Goal: Task Accomplishment & Management: Manage account settings

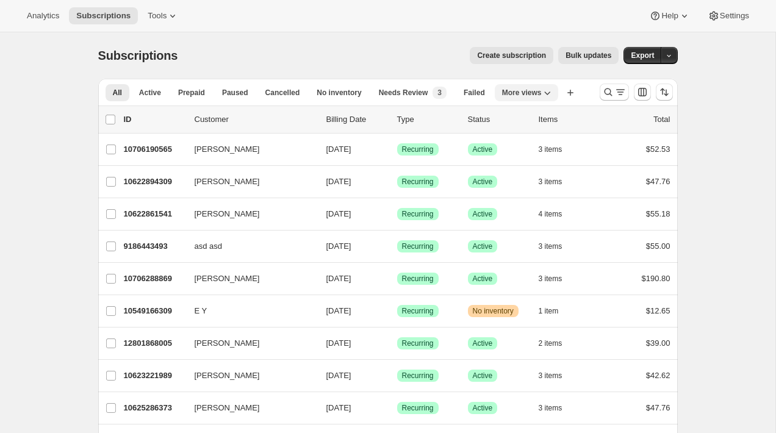
click at [549, 93] on icon "More views" at bounding box center [547, 93] width 12 height 12
click at [533, 140] on button "yest" at bounding box center [534, 142] width 63 height 22
click at [491, 96] on icon "button" at bounding box center [484, 93] width 12 height 12
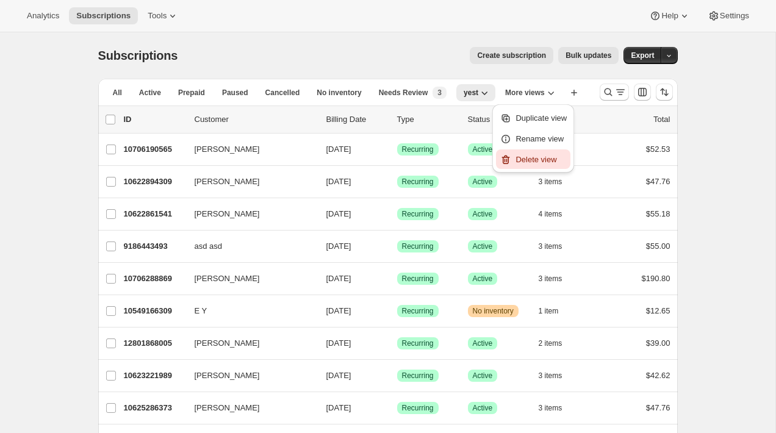
click at [543, 157] on span "Delete view" at bounding box center [536, 159] width 41 height 9
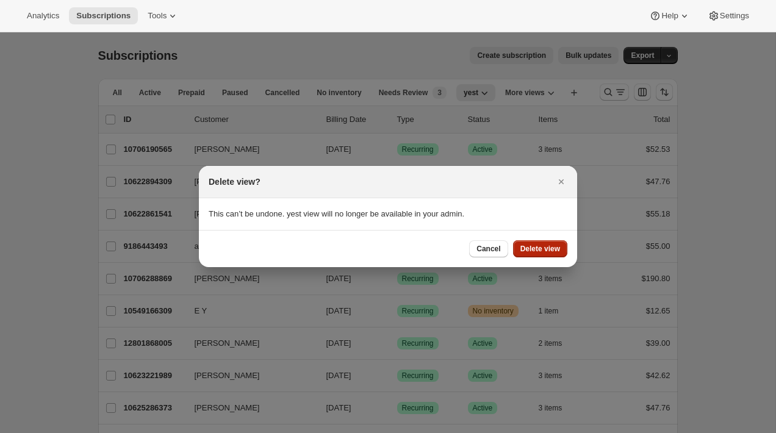
click at [552, 251] on span "Delete view" at bounding box center [541, 249] width 40 height 10
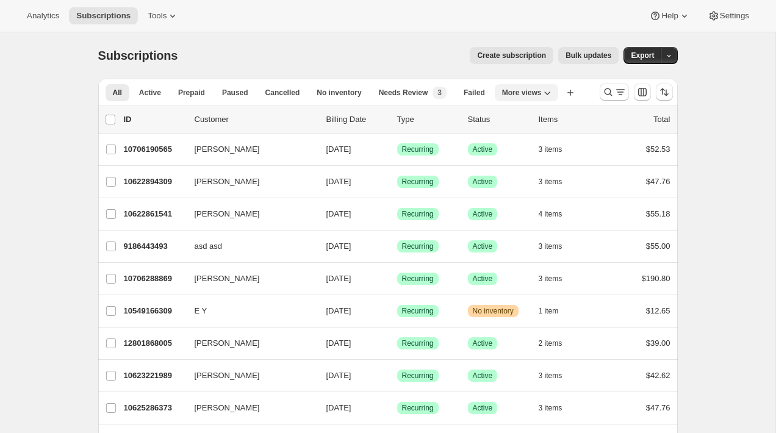
click at [538, 86] on button "More views" at bounding box center [527, 92] width 64 height 17
click at [537, 141] on button "Copy of yest" at bounding box center [534, 142] width 63 height 22
click at [532, 92] on icon "More views" at bounding box center [533, 93] width 12 height 12
click at [473, 96] on icon "button" at bounding box center [467, 93] width 12 height 12
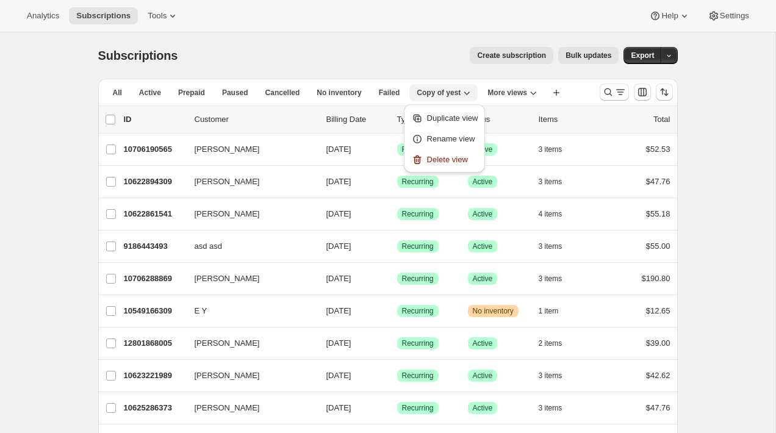
click at [473, 96] on icon "button" at bounding box center [467, 93] width 12 height 12
click at [466, 158] on span "Delete view" at bounding box center [447, 159] width 41 height 9
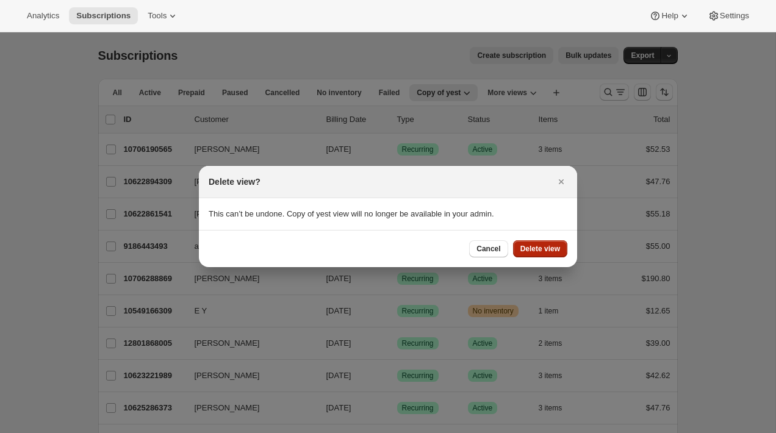
click at [553, 242] on button "Delete view" at bounding box center [540, 248] width 54 height 17
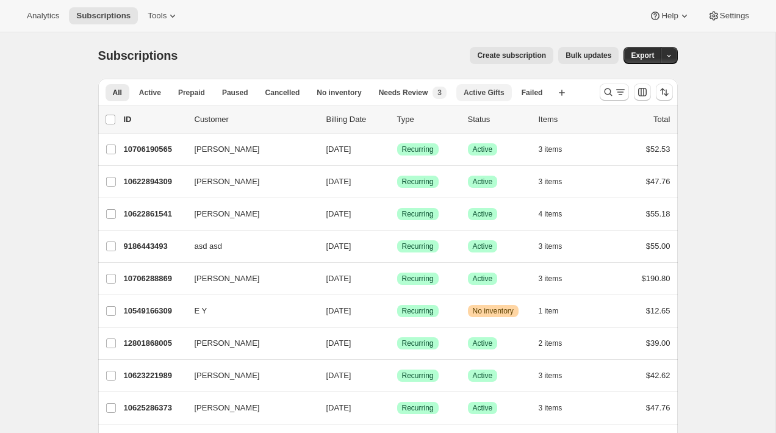
click at [491, 92] on span "Active Gifts" at bounding box center [484, 93] width 41 height 10
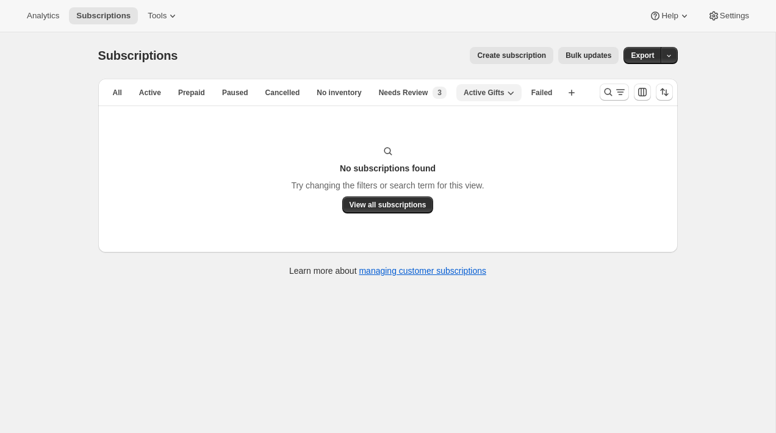
click at [510, 92] on icon "button" at bounding box center [511, 93] width 12 height 12
click at [510, 114] on span "Duplicate view" at bounding box center [499, 118] width 51 height 9
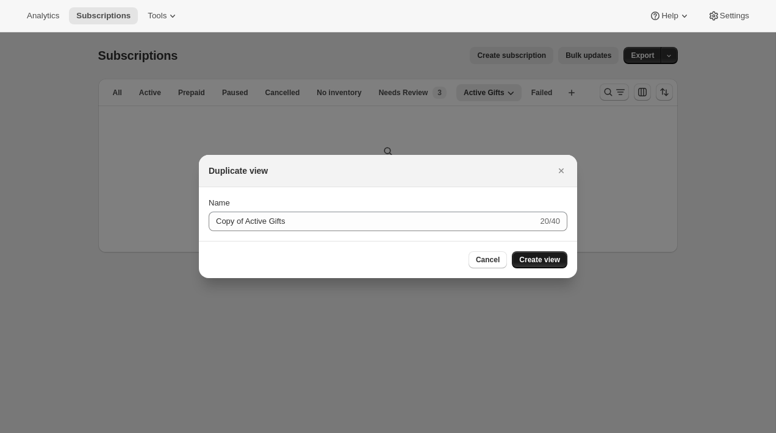
click at [549, 255] on button "Create view" at bounding box center [540, 259] width 56 height 17
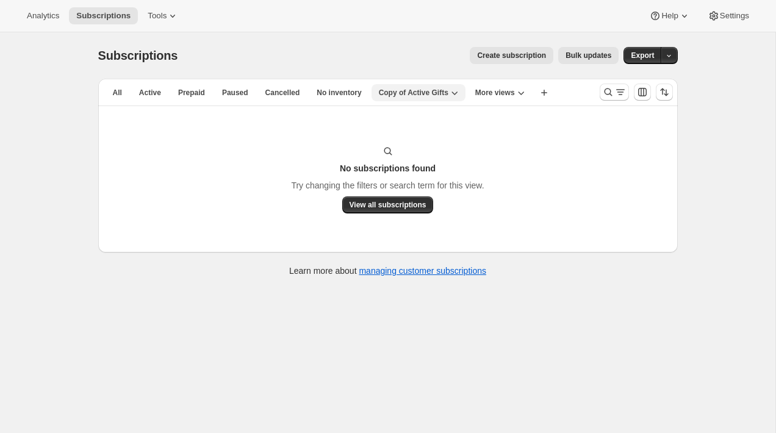
click at [449, 92] on span "Copy of Active Gifts" at bounding box center [414, 93] width 70 height 10
click at [439, 161] on span "Delete view" at bounding box center [422, 159] width 41 height 9
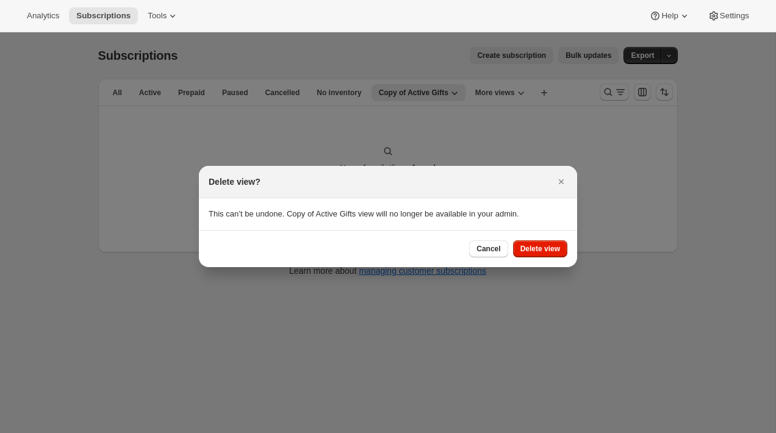
click at [535, 258] on div "Cancel Delete view" at bounding box center [388, 248] width 378 height 37
click at [538, 251] on span "Delete view" at bounding box center [541, 249] width 40 height 10
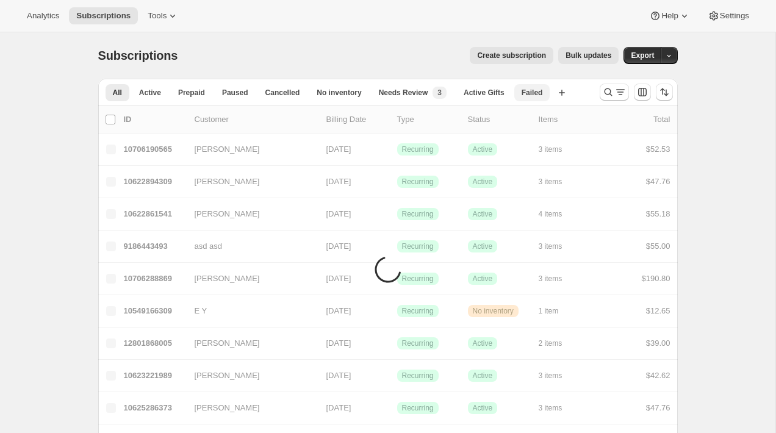
click at [536, 93] on span "Failed" at bounding box center [532, 93] width 21 height 10
click at [496, 88] on span "Active Gifts" at bounding box center [484, 93] width 41 height 10
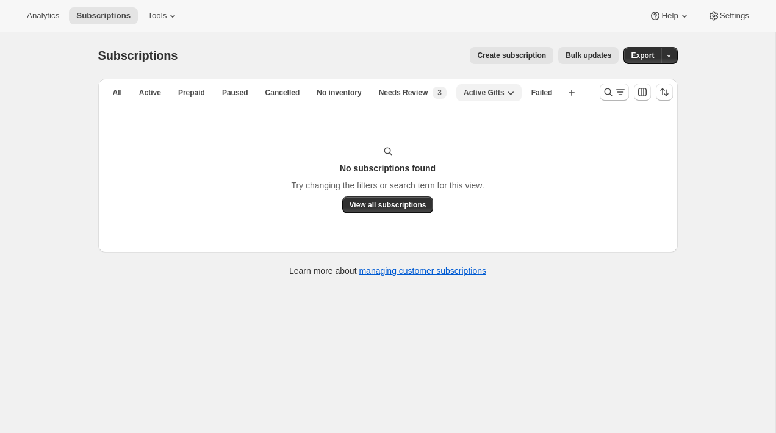
click at [507, 99] on button "Active Gifts" at bounding box center [488, 92] width 65 height 17
click at [509, 165] on span "Delete view" at bounding box center [499, 160] width 51 height 12
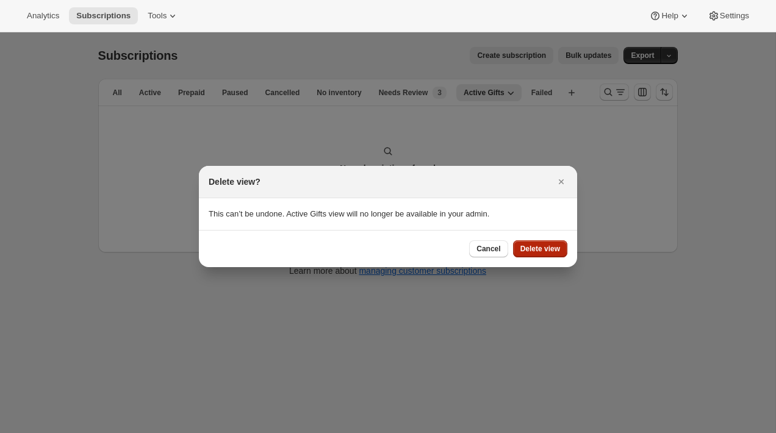
click at [537, 253] on span "Delete view" at bounding box center [541, 249] width 40 height 10
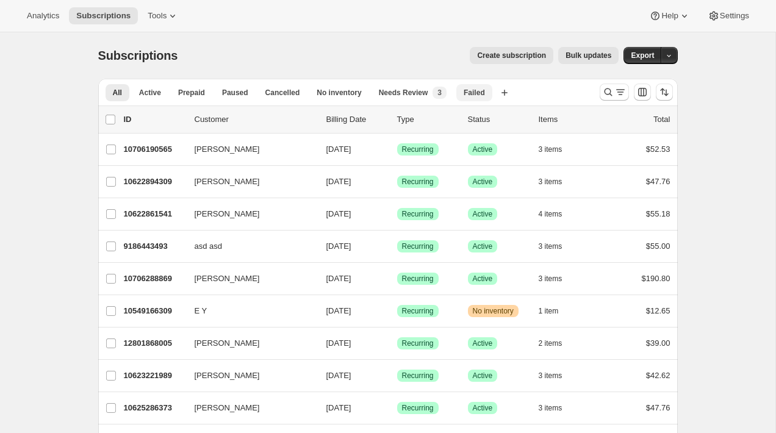
click at [485, 89] on span "Failed" at bounding box center [474, 93] width 21 height 10
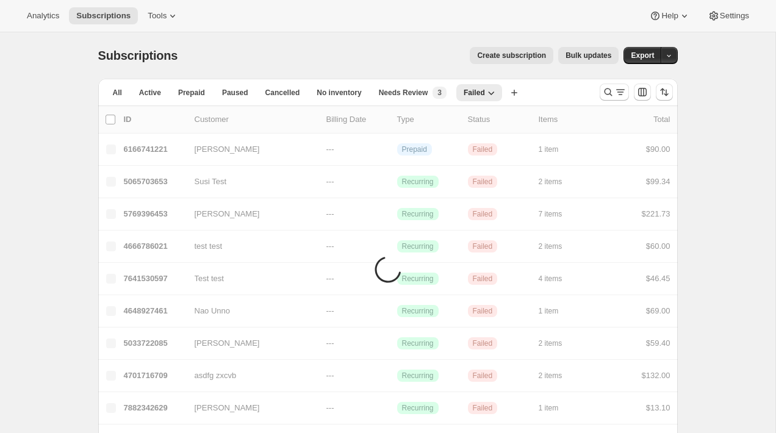
click at [485, 89] on span "Failed" at bounding box center [474, 93] width 21 height 10
click at [491, 114] on span "Duplicate view" at bounding box center [488, 118] width 51 height 9
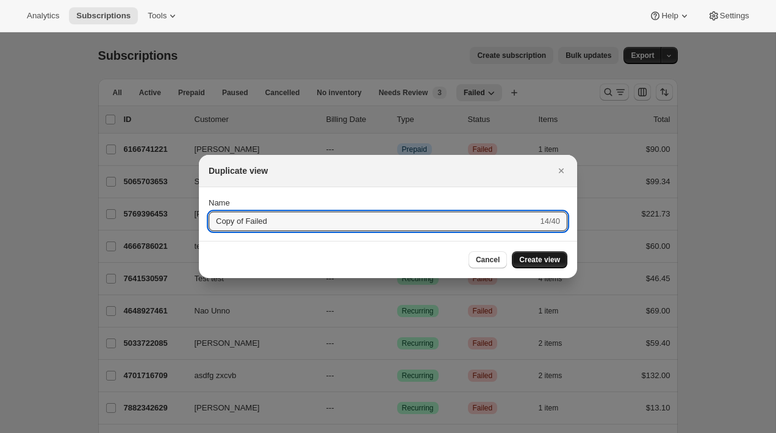
click at [543, 262] on span "Create view" at bounding box center [539, 260] width 41 height 10
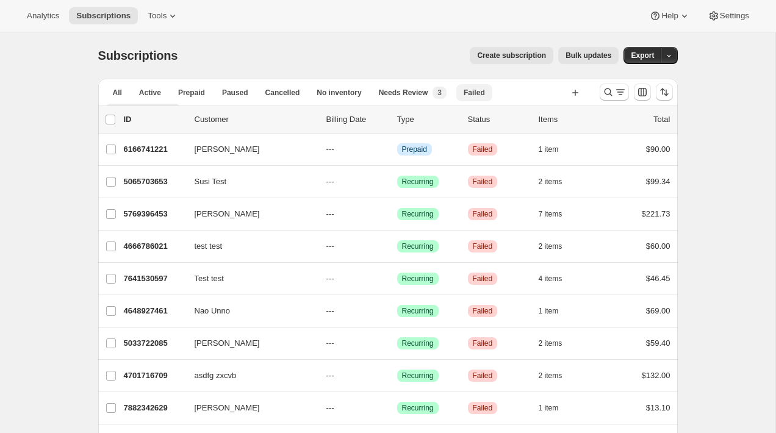
click at [491, 89] on button "Failed" at bounding box center [474, 92] width 36 height 17
click at [494, 90] on icon "button" at bounding box center [491, 93] width 12 height 12
click at [503, 155] on span "Delete view" at bounding box center [483, 159] width 41 height 9
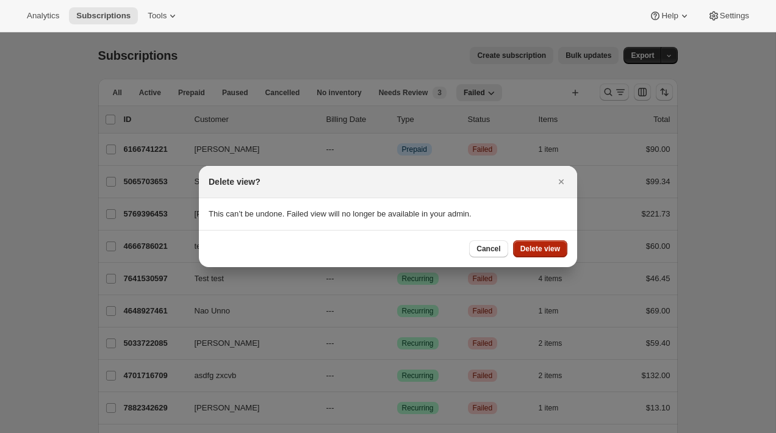
click at [538, 249] on span "Delete view" at bounding box center [541, 249] width 40 height 10
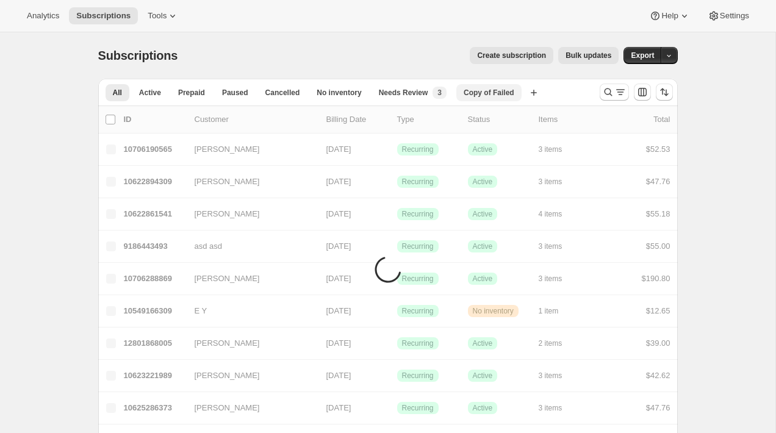
click at [511, 93] on span "Copy of Failed" at bounding box center [489, 93] width 51 height 10
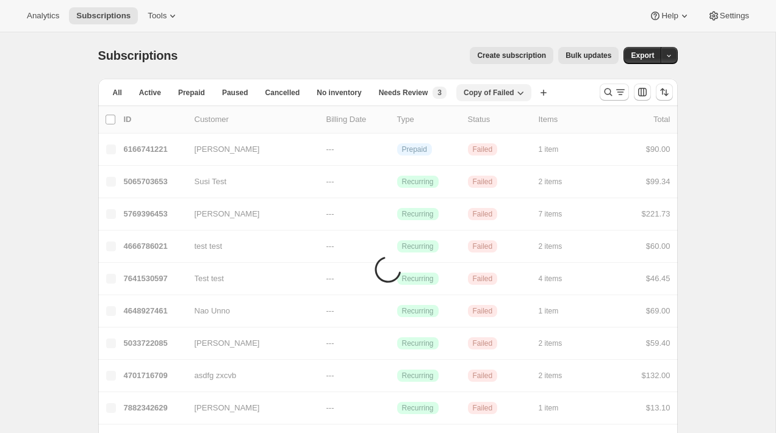
click at [522, 95] on icon "button" at bounding box center [520, 93] width 12 height 12
click at [522, 158] on span "Delete view" at bounding box center [503, 160] width 51 height 12
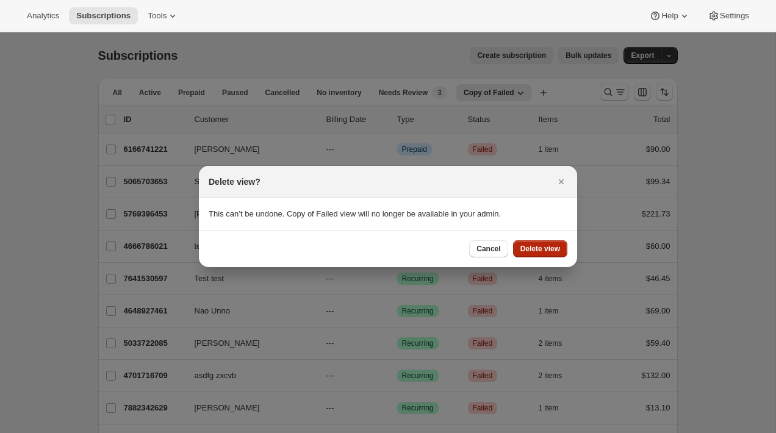
click at [536, 248] on span "Delete view" at bounding box center [541, 249] width 40 height 10
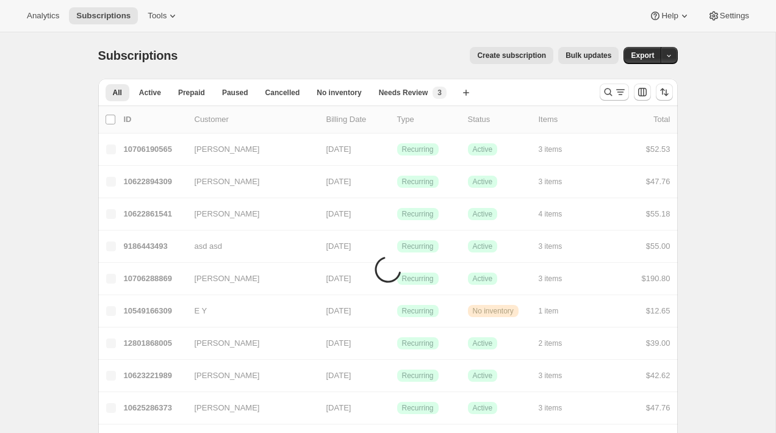
click at [430, 60] on div "Create subscription Bulk updates" at bounding box center [405, 55] width 427 height 17
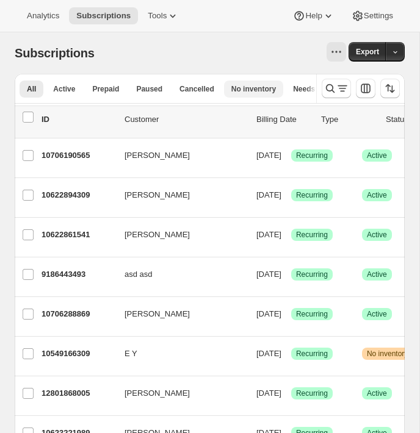
scroll to position [0, 82]
click at [258, 85] on span "Needs Review" at bounding box center [238, 89] width 49 height 10
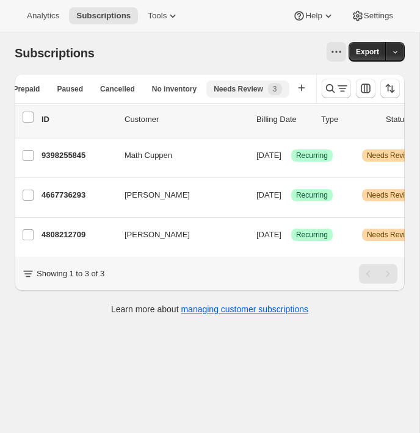
click at [258, 87] on span "Needs Review" at bounding box center [238, 89] width 49 height 10
click at [264, 87] on div "Needs Review 3" at bounding box center [248, 89] width 68 height 12
click at [290, 88] on div "Create new view" at bounding box center [302, 88] width 27 height 19
click at [273, 87] on span "3" at bounding box center [275, 89] width 4 height 10
click at [297, 90] on icon "button" at bounding box center [301, 88] width 12 height 12
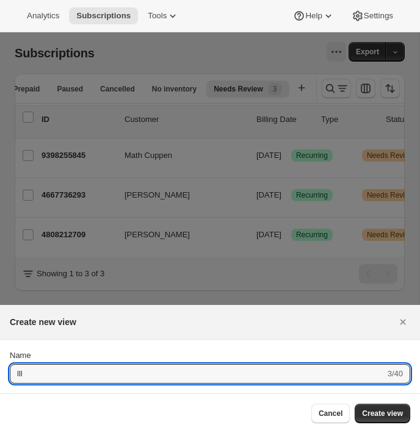
type input "lll"
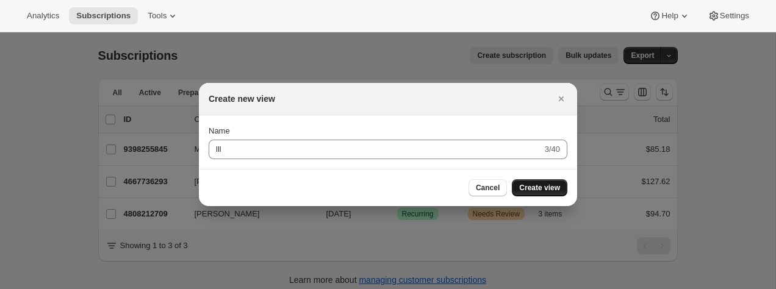
click at [547, 186] on span "Create view" at bounding box center [539, 188] width 41 height 10
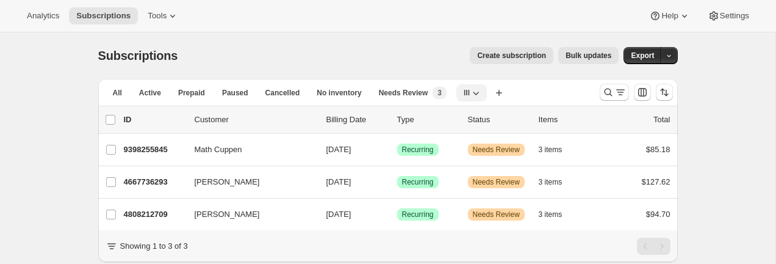
click at [486, 88] on button "lll" at bounding box center [471, 92] width 31 height 17
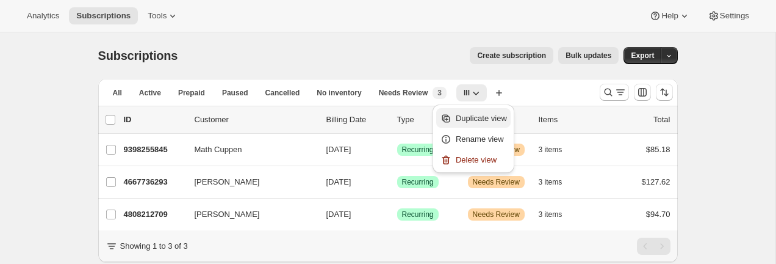
click at [491, 115] on span "Duplicate view" at bounding box center [481, 118] width 51 height 9
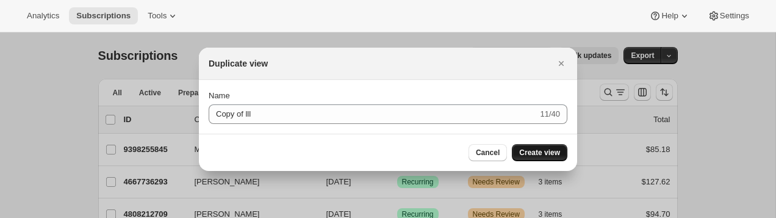
click at [531, 150] on span "Create view" at bounding box center [539, 153] width 41 height 10
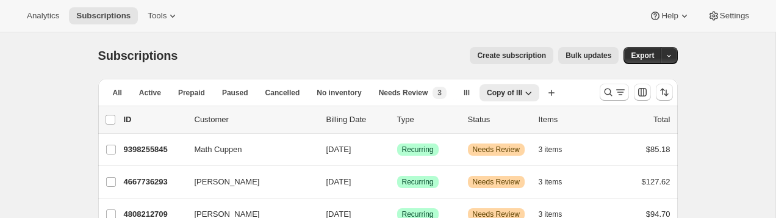
click at [388, 65] on div "Subscriptions. This page is ready Subscriptions Create subscription Bulk update…" at bounding box center [388, 55] width 580 height 46
click at [519, 87] on button "Copy of lll" at bounding box center [510, 92] width 60 height 17
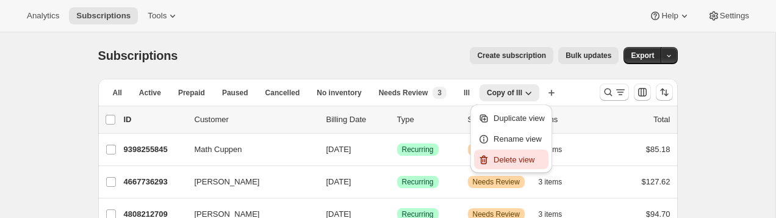
click at [522, 158] on span "Delete view" at bounding box center [514, 159] width 41 height 9
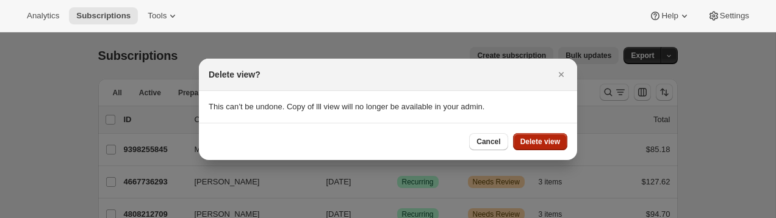
click at [532, 145] on span "Delete view" at bounding box center [541, 142] width 40 height 10
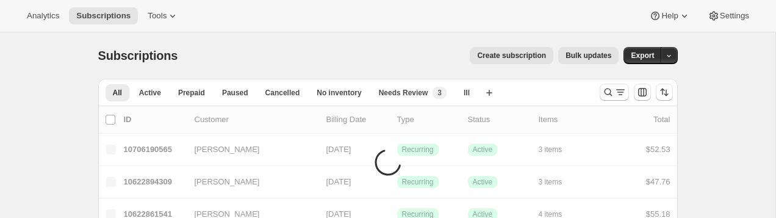
click at [483, 100] on div "Create new view" at bounding box center [490, 93] width 20 height 19
click at [466, 90] on button "lll" at bounding box center [466, 92] width 21 height 17
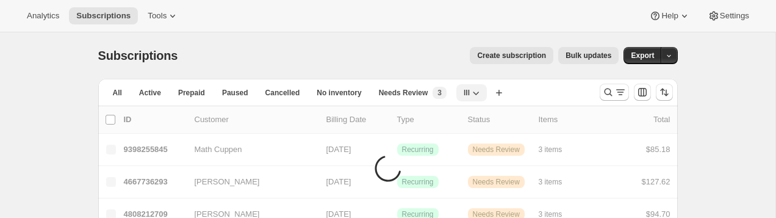
click at [470, 96] on span "lll" at bounding box center [467, 93] width 6 height 10
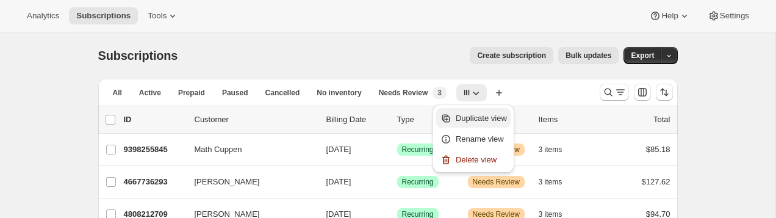
click at [481, 121] on span "Duplicate view" at bounding box center [481, 118] width 51 height 9
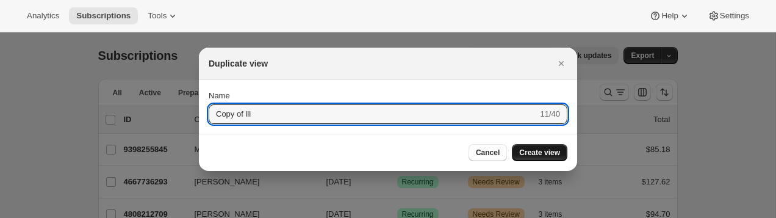
click at [524, 150] on span "Create view" at bounding box center [539, 153] width 41 height 10
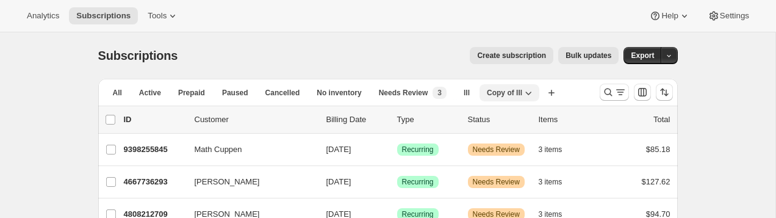
click at [527, 96] on icon "button" at bounding box center [528, 93] width 12 height 12
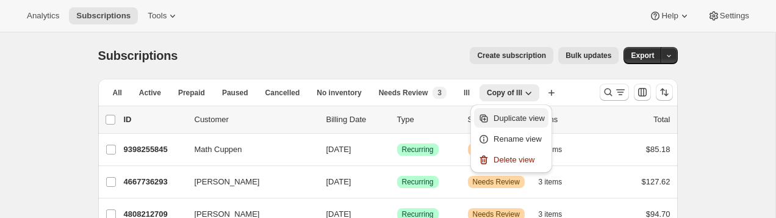
click at [528, 119] on span "Duplicate view" at bounding box center [519, 118] width 51 height 9
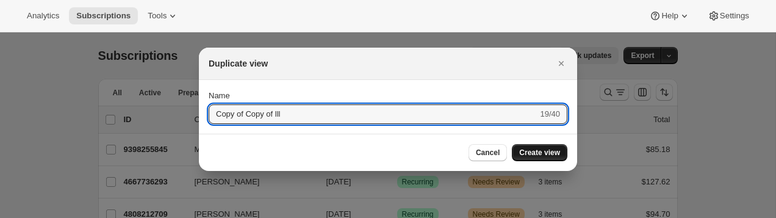
click at [531, 153] on span "Create view" at bounding box center [539, 153] width 41 height 10
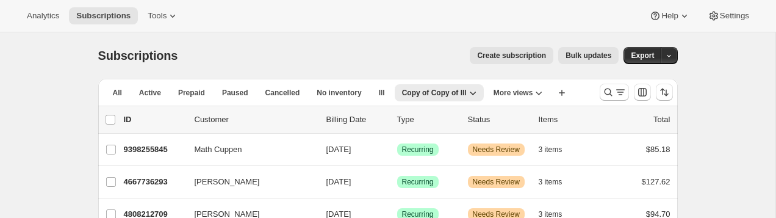
click at [418, 63] on div "Create subscription Bulk updates" at bounding box center [405, 55] width 427 height 17
click at [452, 94] on span "Copy of Copy of lll" at bounding box center [434, 93] width 65 height 10
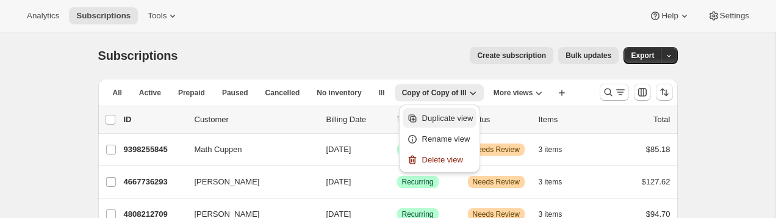
click at [455, 121] on span "Duplicate view" at bounding box center [447, 118] width 51 height 9
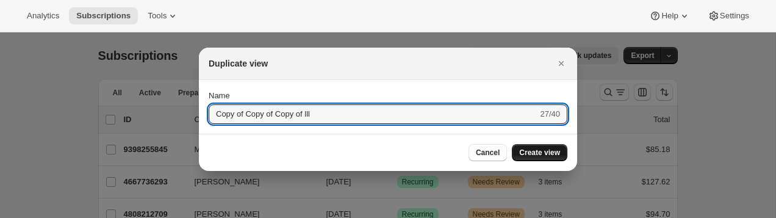
click at [533, 146] on button "Create view" at bounding box center [540, 152] width 56 height 17
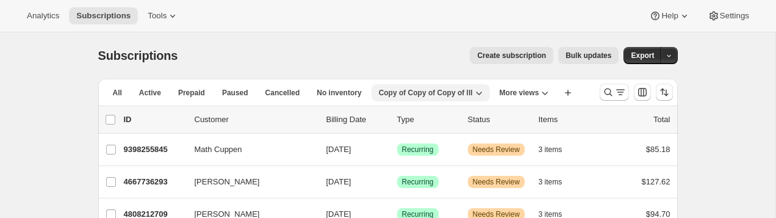
click at [473, 95] on span "Copy of Copy of Copy of lll" at bounding box center [426, 93] width 94 height 10
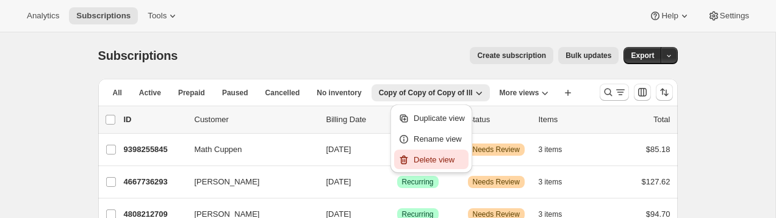
click at [447, 156] on span "Delete view" at bounding box center [434, 159] width 41 height 9
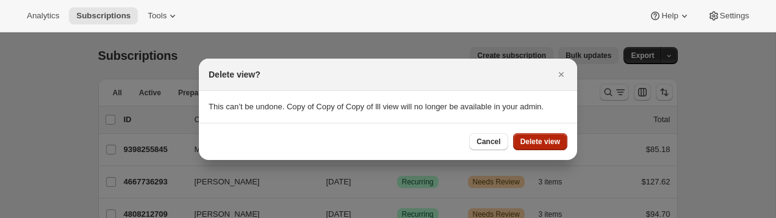
click at [527, 134] on button "Delete view" at bounding box center [540, 141] width 54 height 17
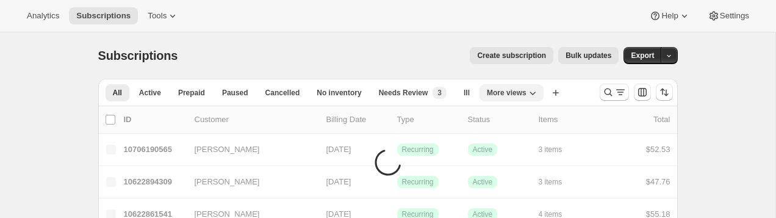
click at [544, 96] on button "More views" at bounding box center [512, 92] width 64 height 17
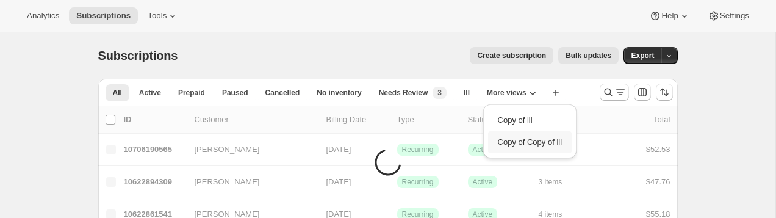
click at [543, 140] on button "Copy of Copy of lll" at bounding box center [530, 142] width 84 height 22
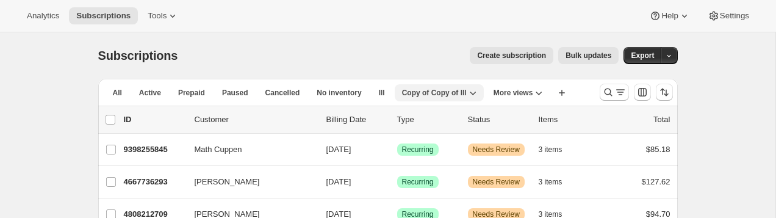
click at [471, 90] on icon "button" at bounding box center [473, 93] width 12 height 12
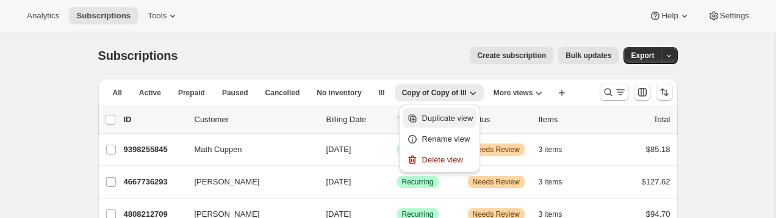
click at [460, 116] on span "Duplicate view" at bounding box center [447, 118] width 51 height 9
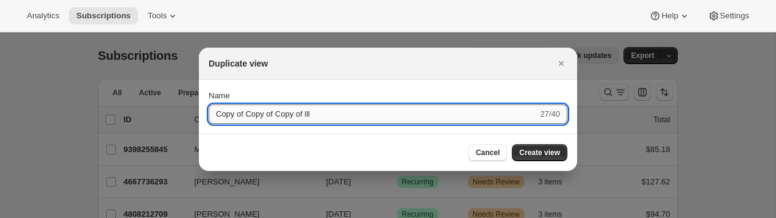
click at [456, 118] on input "Copy of Copy of Copy of lll" at bounding box center [373, 114] width 329 height 20
type input "3333"
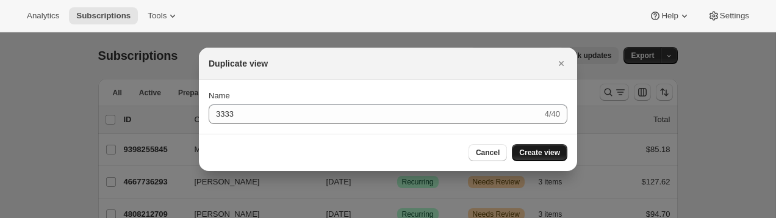
click at [525, 149] on span "Create view" at bounding box center [539, 153] width 41 height 10
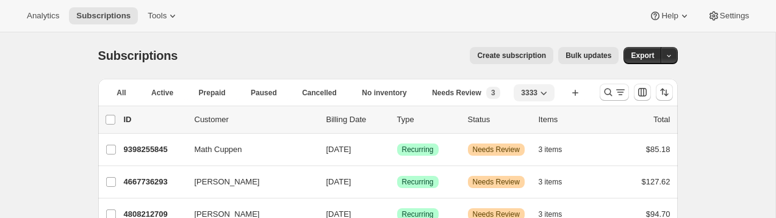
click at [550, 87] on icon "button" at bounding box center [544, 93] width 12 height 12
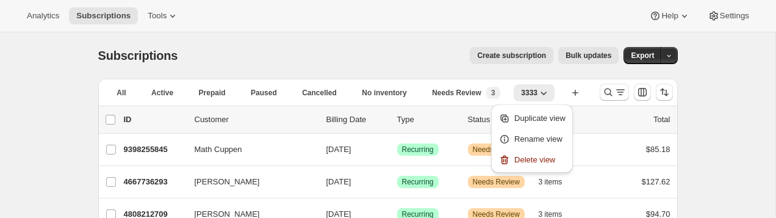
click at [539, 149] on ul "Duplicate view Rename view Delete view" at bounding box center [532, 138] width 74 height 61
click at [538, 159] on span "Delete view" at bounding box center [534, 159] width 41 height 9
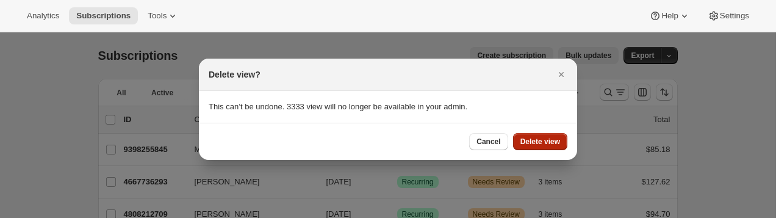
click at [536, 139] on span "Delete view" at bounding box center [541, 142] width 40 height 10
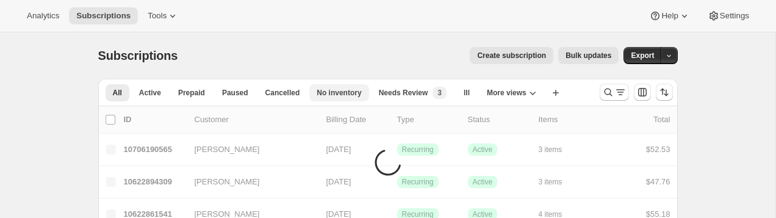
click at [316, 92] on button "No inventory" at bounding box center [338, 92] width 59 height 17
